Goal: Navigation & Orientation: Find specific page/section

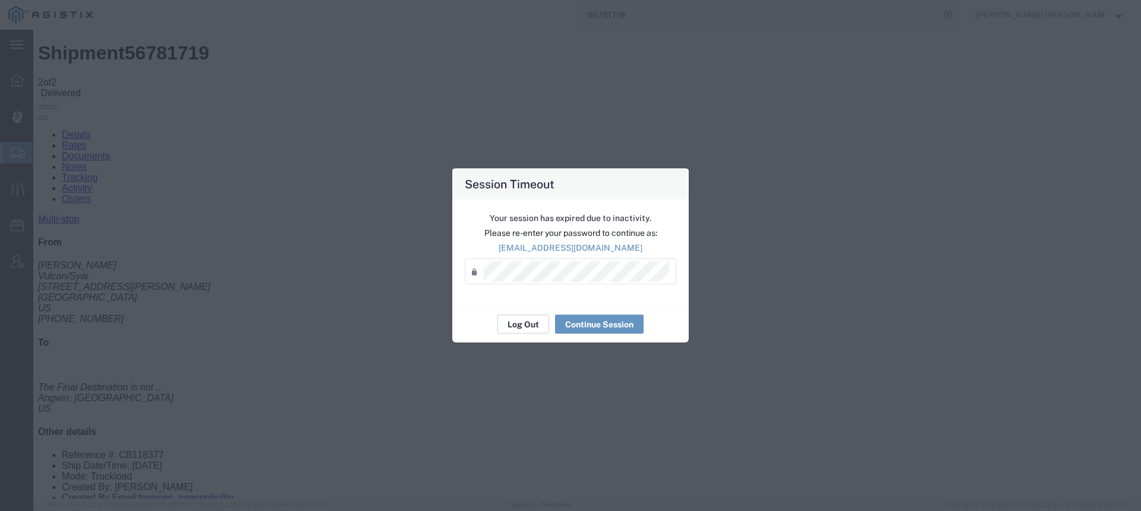
click at [508, 319] on button "Log Out" at bounding box center [524, 324] width 52 height 19
